Goal: Task Accomplishment & Management: Complete application form

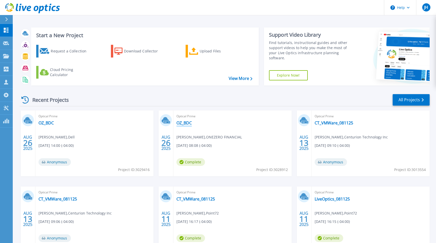
click at [189, 124] on link "OZ_BDC" at bounding box center [183, 123] width 15 height 5
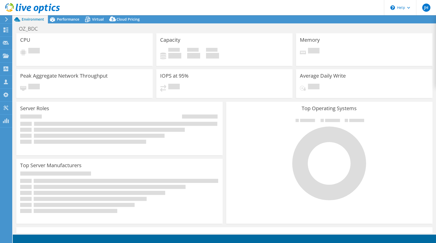
select select "USD"
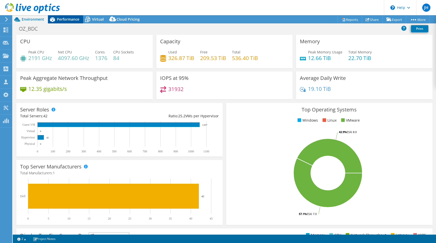
click at [70, 20] on span "Performance" at bounding box center [68, 19] width 22 height 5
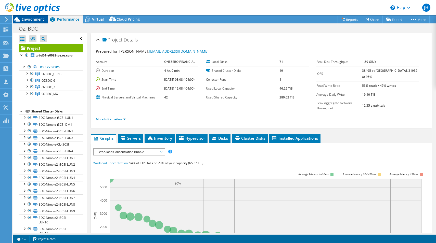
click at [31, 19] on span "Environment" at bounding box center [33, 19] width 22 height 5
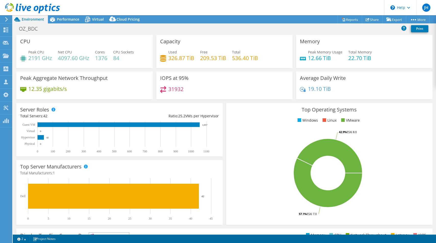
click at [64, 16] on div "Performance" at bounding box center [65, 19] width 35 height 8
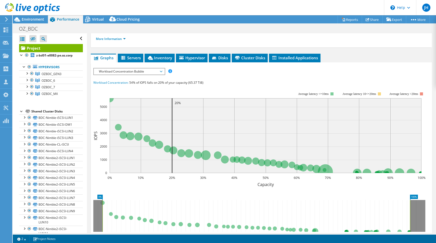
scroll to position [81, 0]
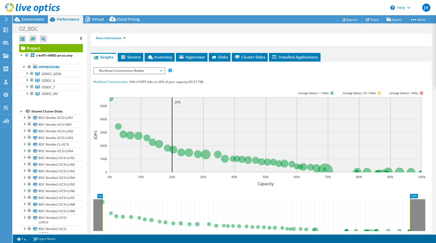
click at [124, 68] on span "Workload Concentration Bubble" at bounding box center [129, 71] width 66 height 6
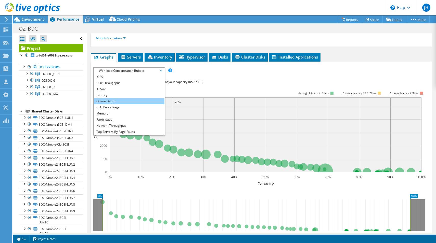
scroll to position [0, 0]
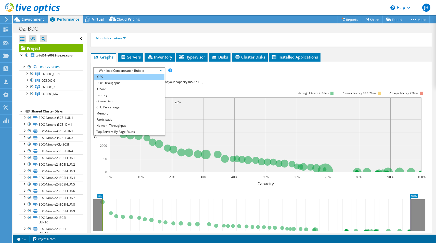
click at [102, 74] on li "IOPS" at bounding box center [129, 77] width 71 height 6
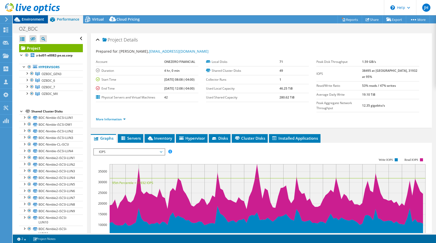
click at [30, 17] on span "Environment" at bounding box center [33, 19] width 22 height 5
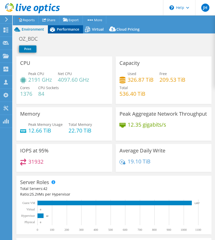
click at [64, 29] on span "Performance" at bounding box center [68, 29] width 22 height 5
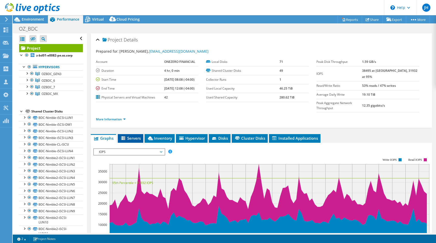
click at [135, 136] on span "Servers" at bounding box center [130, 138] width 20 height 5
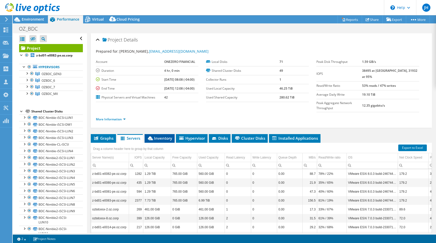
click at [162, 136] on span "Inventory" at bounding box center [159, 138] width 25 height 5
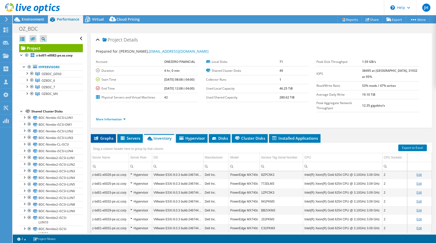
scroll to position [295, 0]
click at [107, 136] on span "Graphs" at bounding box center [103, 138] width 20 height 5
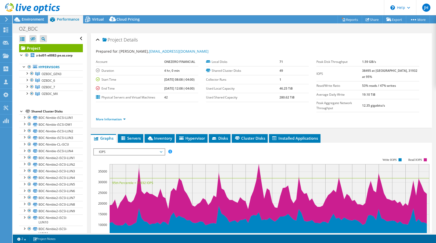
scroll to position [0, 0]
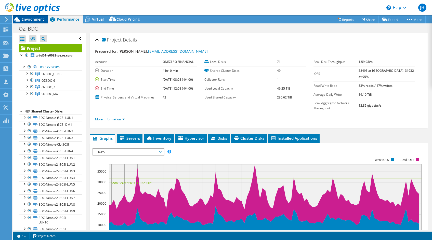
click at [26, 18] on span "Environment" at bounding box center [33, 19] width 22 height 5
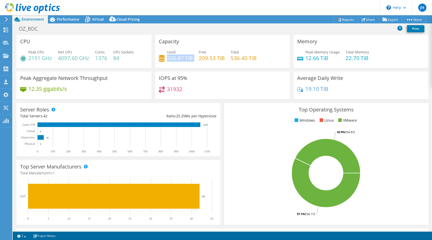
drag, startPoint x: 167, startPoint y: 57, endPoint x: 197, endPoint y: 57, distance: 30.3
click at [197, 57] on div "Used 326.87 TiB Free 209.53 TiB Total 536.40 TiB" at bounding box center [222, 57] width 127 height 17
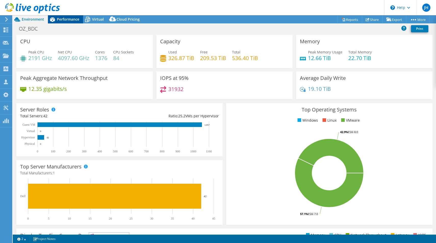
click at [73, 20] on span "Performance" at bounding box center [68, 19] width 22 height 5
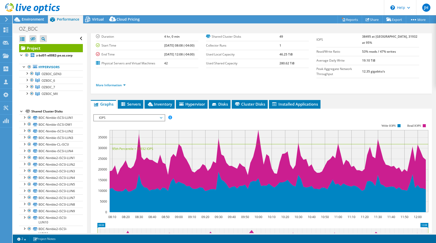
scroll to position [34, 0]
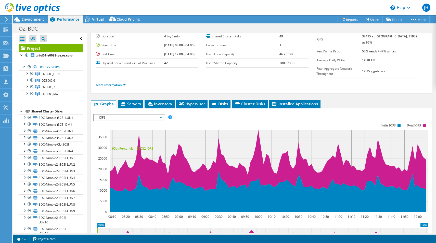
click at [130, 115] on span "IOPS" at bounding box center [129, 118] width 66 height 6
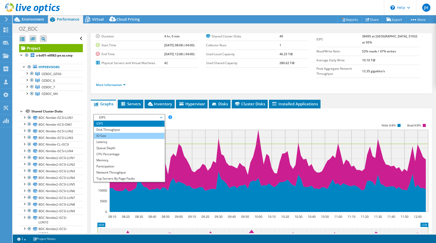
click at [111, 133] on li "IO Size" at bounding box center [129, 136] width 71 height 6
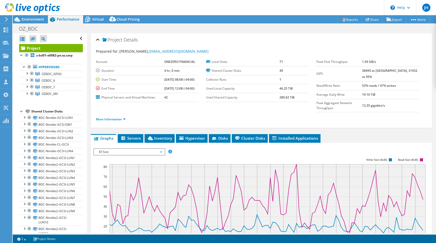
scroll to position [0, 0]
click at [40, 19] on span "Environment" at bounding box center [33, 19] width 22 height 5
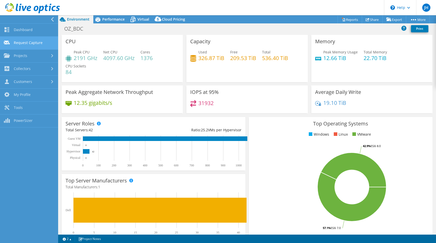
click at [23, 45] on link "Request Capture" at bounding box center [29, 43] width 58 height 13
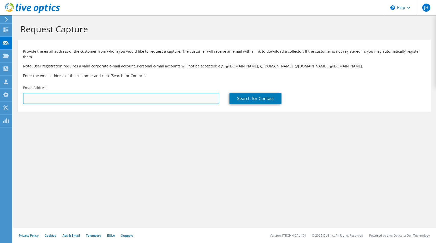
click at [125, 93] on input "text" at bounding box center [121, 98] width 196 height 11
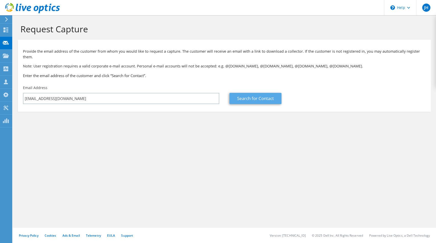
click at [261, 93] on link "Search for Contact" at bounding box center [255, 98] width 52 height 11
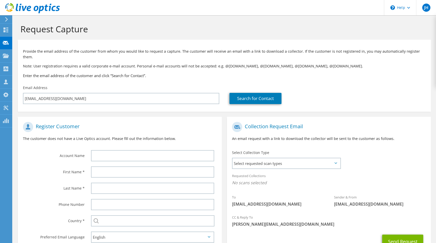
scroll to position [28, 0]
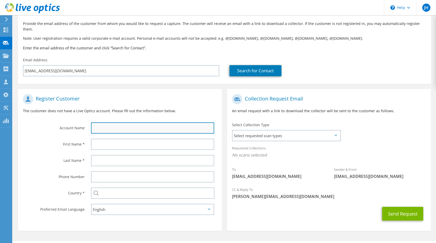
click at [210, 123] on input "text" at bounding box center [152, 128] width 123 height 11
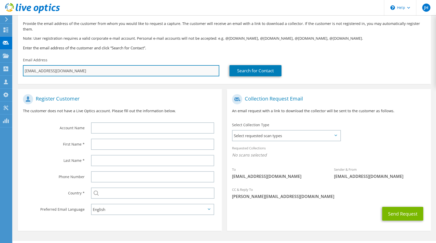
click at [83, 66] on input "ed.fraser@onezero.com" at bounding box center [121, 70] width 196 height 11
paste input "text"
type input "[EMAIL_ADDRESS][DOMAIN_NAME]"
type input "Select"
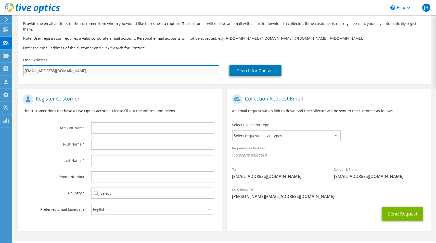
scroll to position [0, 0]
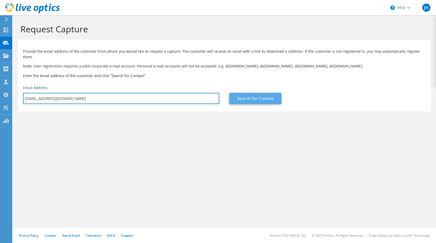
type input "[EMAIL_ADDRESS][DOMAIN_NAME]"
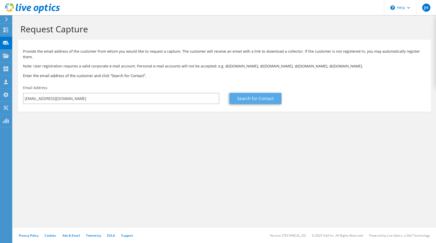
click at [247, 93] on link "Search for Contact" at bounding box center [255, 98] width 52 height 11
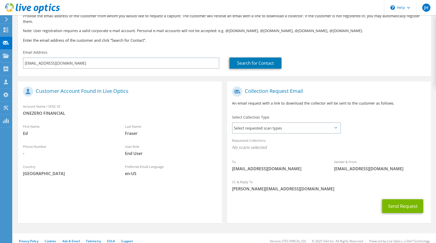
scroll to position [35, 0]
click at [262, 123] on span "Select requested scan types" at bounding box center [286, 128] width 108 height 10
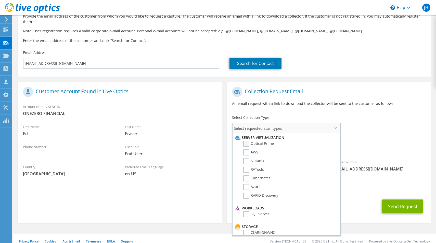
click at [254, 141] on label "Optical Prime" at bounding box center [258, 144] width 31 height 6
click at [0, 0] on input "Optical Prime" at bounding box center [0, 0] width 0 height 0
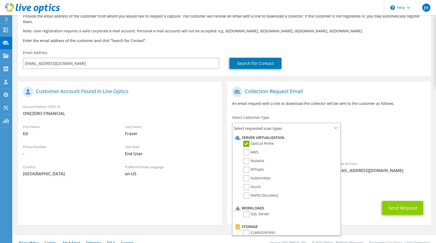
click at [395, 201] on button "Send Request" at bounding box center [402, 208] width 41 height 14
